Goal: Register for event/course

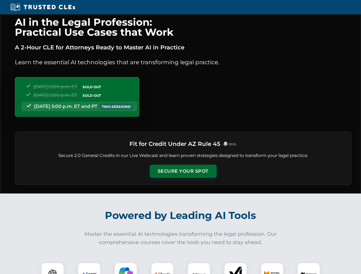
click at [183, 171] on button "Secure Your Spot" at bounding box center [183, 171] width 67 height 13
click at [53, 268] on img at bounding box center [52, 274] width 17 height 17
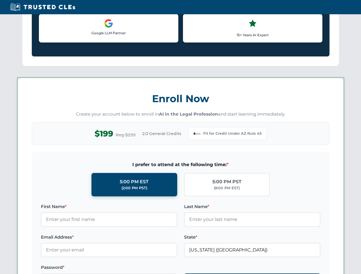
click at [162, 268] on div "AI in the Legal Profession: Practical Use Cases that Work A 2-Hour CLE for Atto…" at bounding box center [180, 267] width 361 height 1332
